Goal: Information Seeking & Learning: Learn about a topic

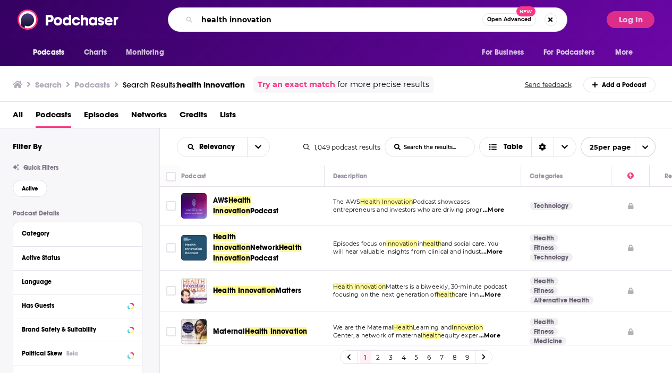
click at [259, 27] on input "health innovation" at bounding box center [339, 19] width 285 height 17
drag, startPoint x: 278, startPoint y: 22, endPoint x: 158, endPoint y: 22, distance: 120.0
click at [158, 22] on div "health innovation Open Advanced New" at bounding box center [367, 19] width 468 height 24
paste input "[PERSON_NAME] podcast"
type input "[PERSON_NAME] podcast"
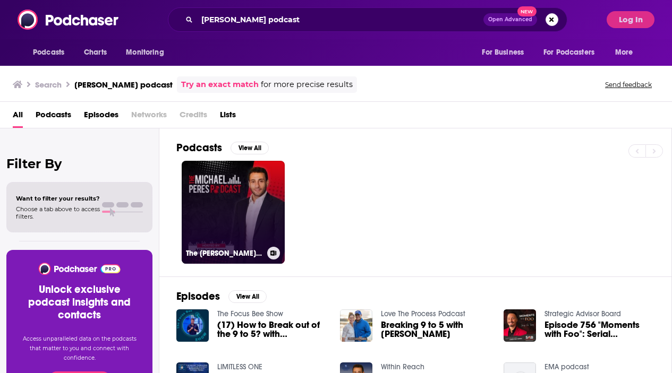
click at [234, 200] on link "The [PERSON_NAME] Podcast" at bounding box center [233, 212] width 103 height 103
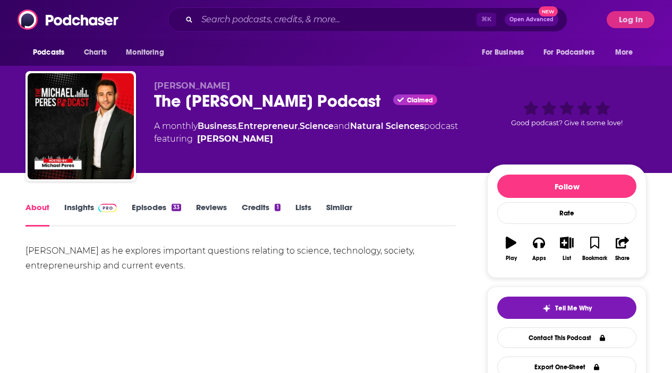
scroll to position [33, 0]
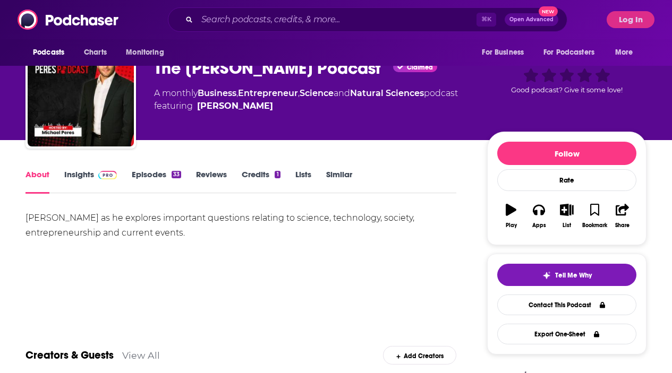
click at [162, 176] on link "Episodes 33" at bounding box center [156, 181] width 49 height 24
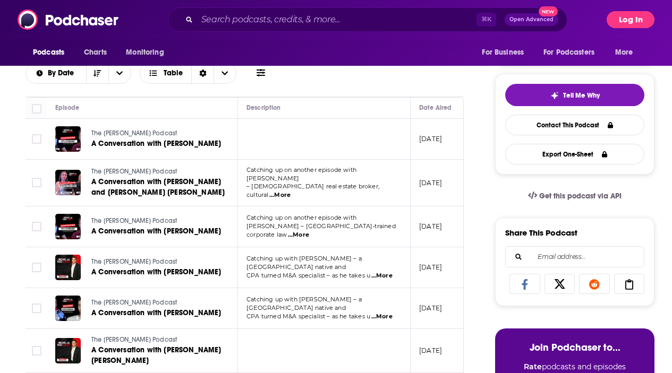
click at [633, 21] on button "Log In" at bounding box center [630, 19] width 48 height 17
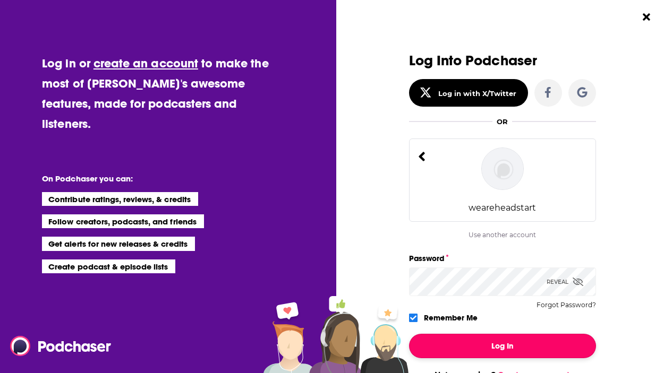
click at [514, 344] on button "Log In" at bounding box center [502, 346] width 187 height 24
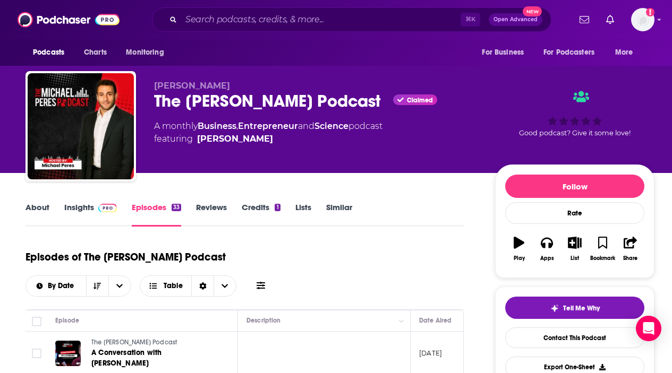
click at [47, 211] on link "About" at bounding box center [37, 214] width 24 height 24
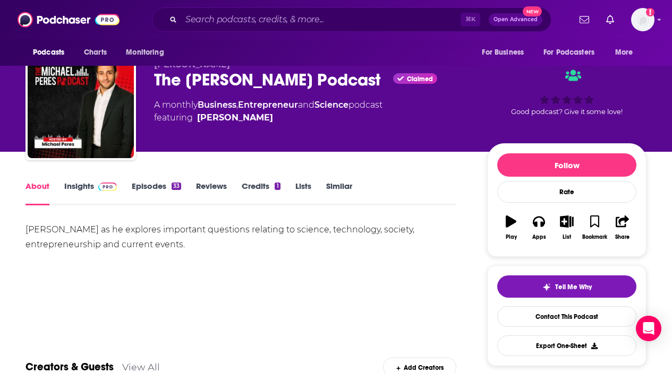
scroll to position [22, 0]
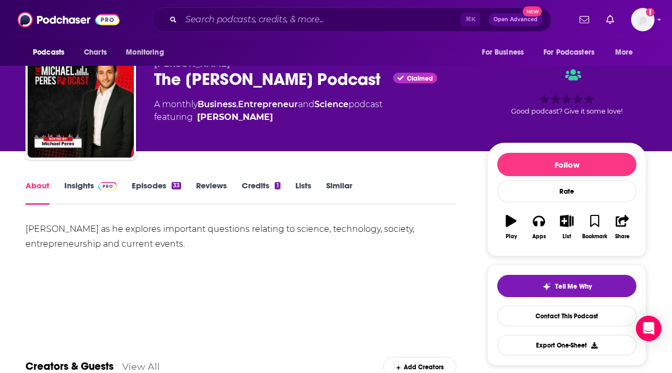
drag, startPoint x: 56, startPoint y: 235, endPoint x: 190, endPoint y: 253, distance: 134.5
click at [187, 253] on div "[PERSON_NAME] as he explores important questions relating to science, technolog…" at bounding box center [240, 259] width 431 height 74
click at [190, 253] on div "[PERSON_NAME] as he explores important questions relating to science, technolog…" at bounding box center [240, 259] width 431 height 74
